Goal: Obtain resource: Download file/media

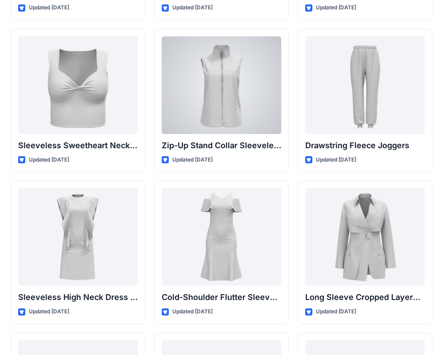
scroll to position [3053, 0]
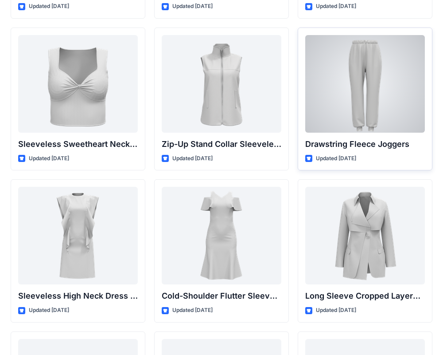
click at [370, 111] on div at bounding box center [365, 84] width 120 height 98
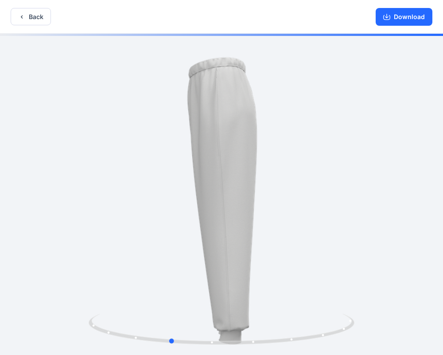
drag, startPoint x: 213, startPoint y: 130, endPoint x: 164, endPoint y: 129, distance: 49.2
click at [162, 129] on div at bounding box center [221, 195] width 443 height 323
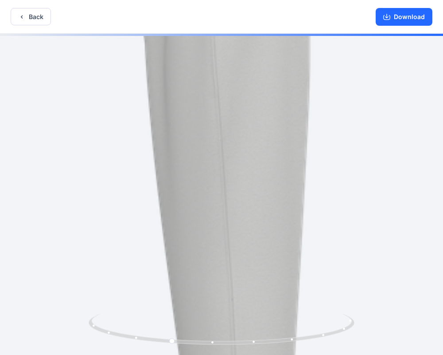
click at [226, 164] on img at bounding box center [221, 195] width 805 height 805
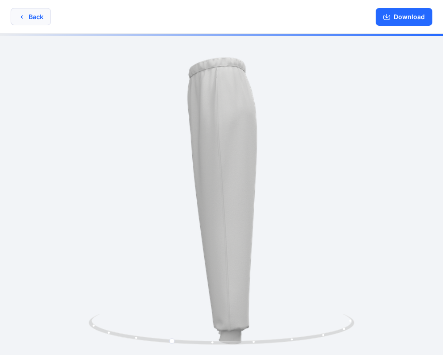
click at [30, 12] on button "Back" at bounding box center [31, 16] width 40 height 17
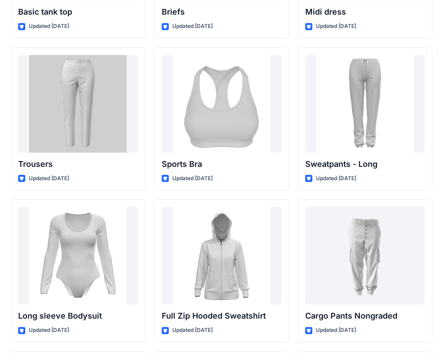
scroll to position [7438, 0]
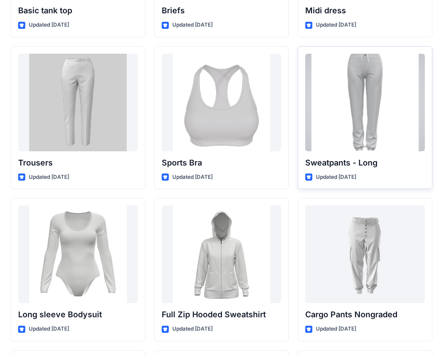
click at [350, 111] on div at bounding box center [365, 103] width 120 height 98
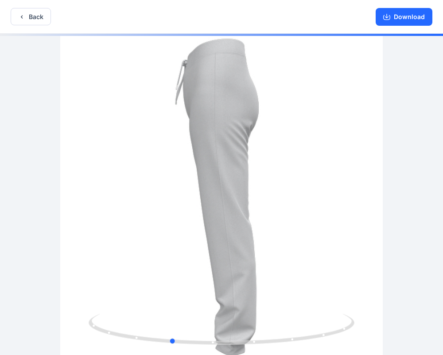
drag, startPoint x: 254, startPoint y: 111, endPoint x: 203, endPoint y: 113, distance: 51.0
click at [203, 113] on div at bounding box center [221, 195] width 443 height 323
click at [23, 20] on button "Back" at bounding box center [31, 16] width 40 height 17
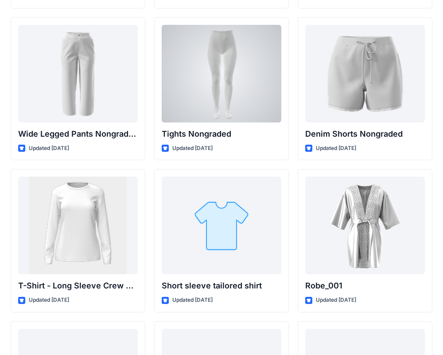
scroll to position [9442, 0]
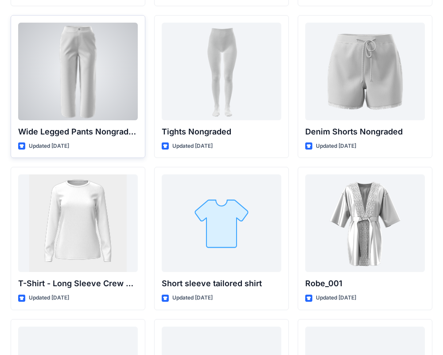
click at [91, 91] on div at bounding box center [78, 72] width 120 height 98
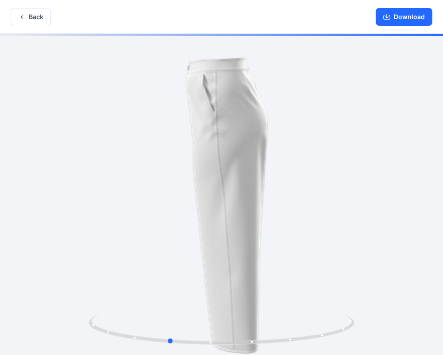
drag, startPoint x: 246, startPoint y: 120, endPoint x: 193, endPoint y: 122, distance: 52.8
click at [193, 122] on div at bounding box center [221, 195] width 443 height 323
click at [42, 15] on button "Back" at bounding box center [31, 16] width 40 height 17
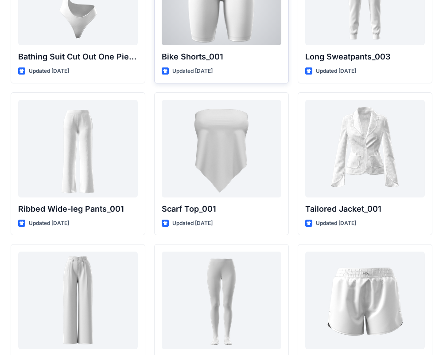
scroll to position [9841, 0]
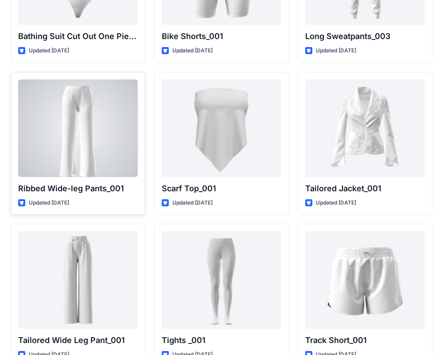
click at [92, 148] on div at bounding box center [78, 128] width 120 height 98
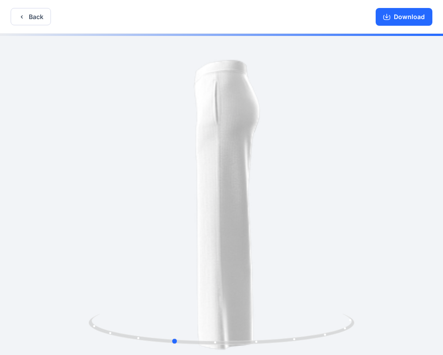
drag, startPoint x: 237, startPoint y: 155, endPoint x: 188, endPoint y: 156, distance: 48.3
click at [188, 156] on div at bounding box center [221, 195] width 443 height 323
click at [411, 20] on button "Download" at bounding box center [404, 17] width 57 height 18
